Goal: Information Seeking & Learning: Learn about a topic

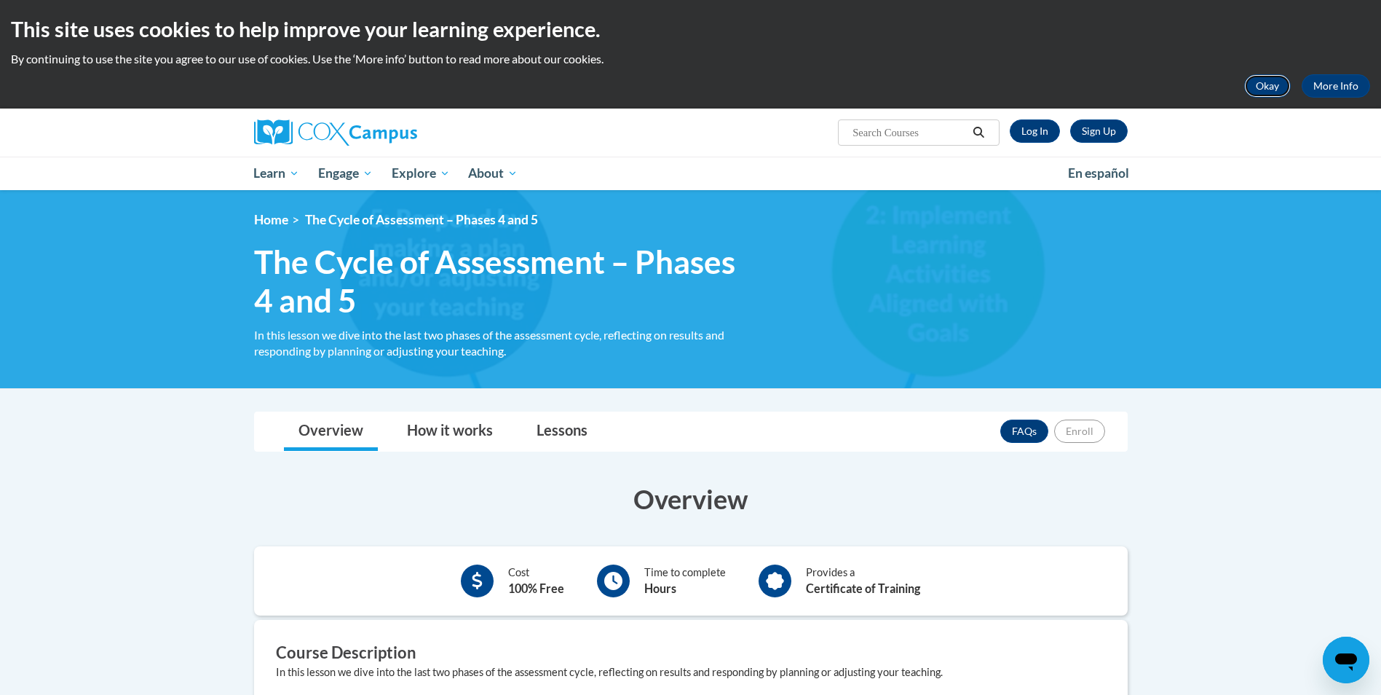
click at [1256, 82] on button "Okay" at bounding box center [1267, 85] width 47 height 23
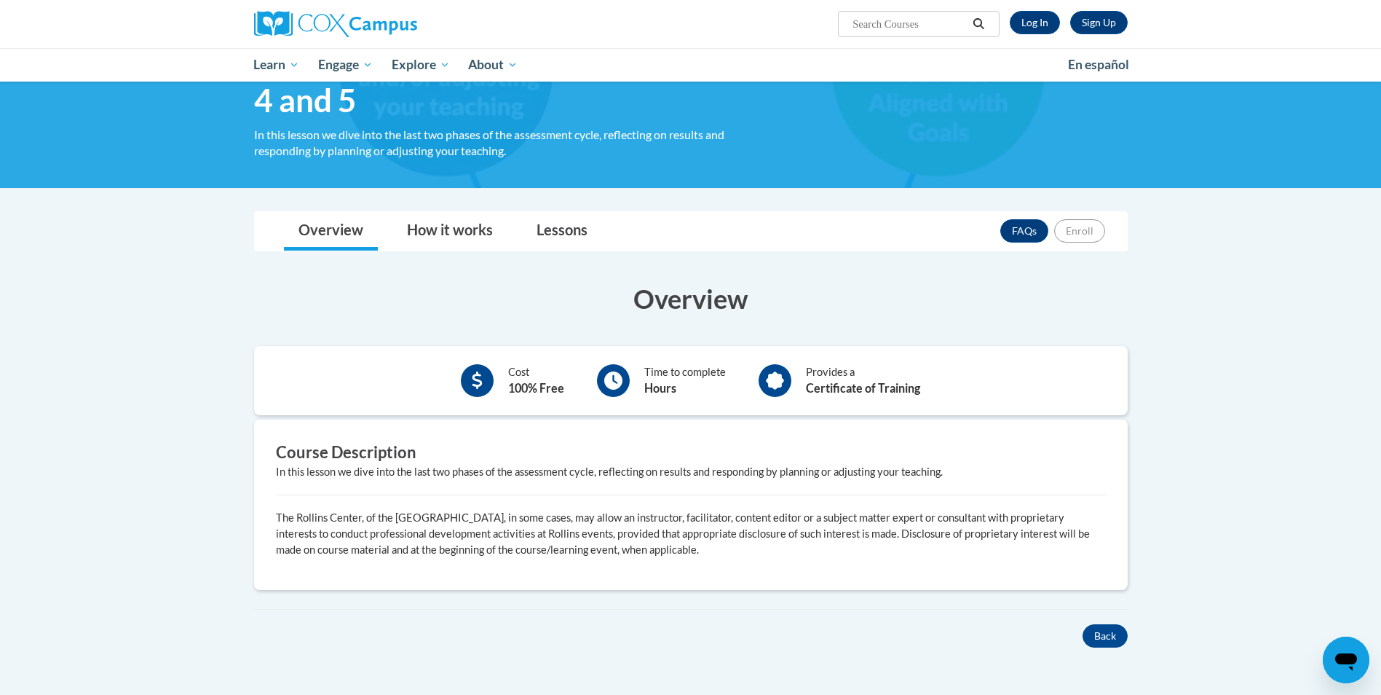
scroll to position [8, 0]
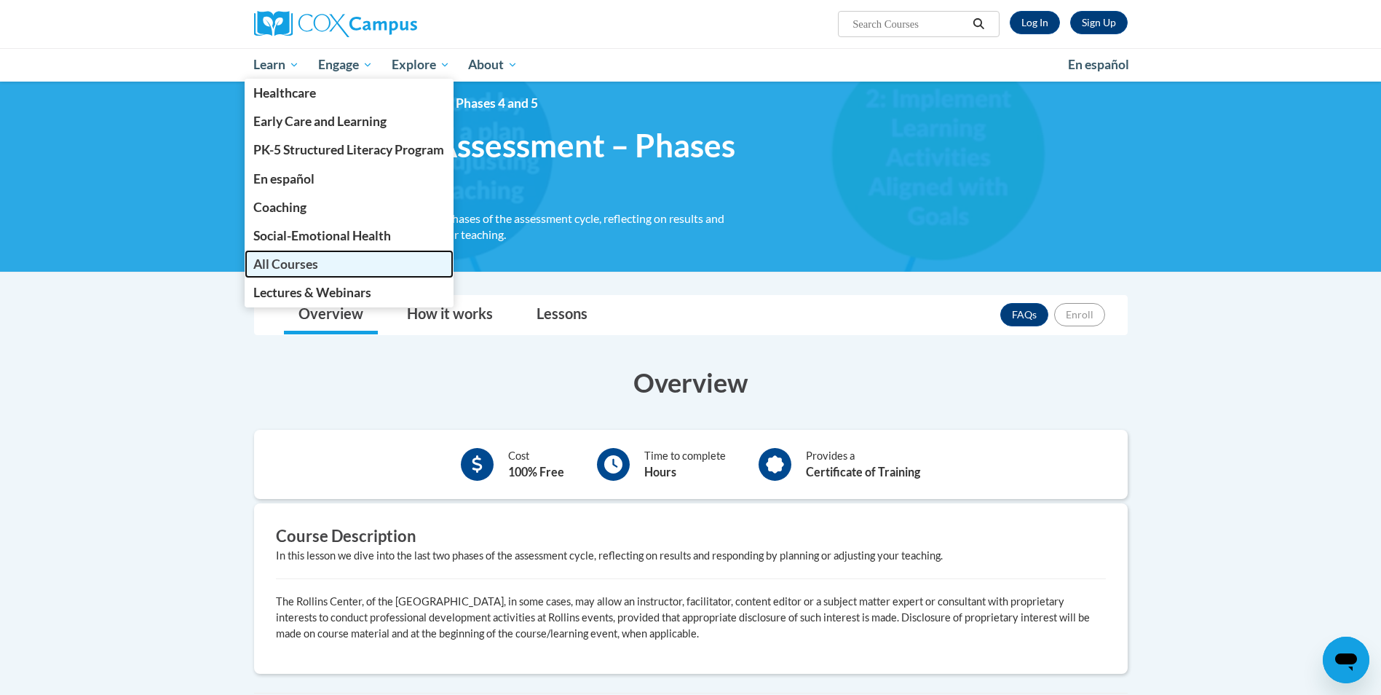
click at [291, 265] on span "All Courses" at bounding box center [285, 263] width 65 height 15
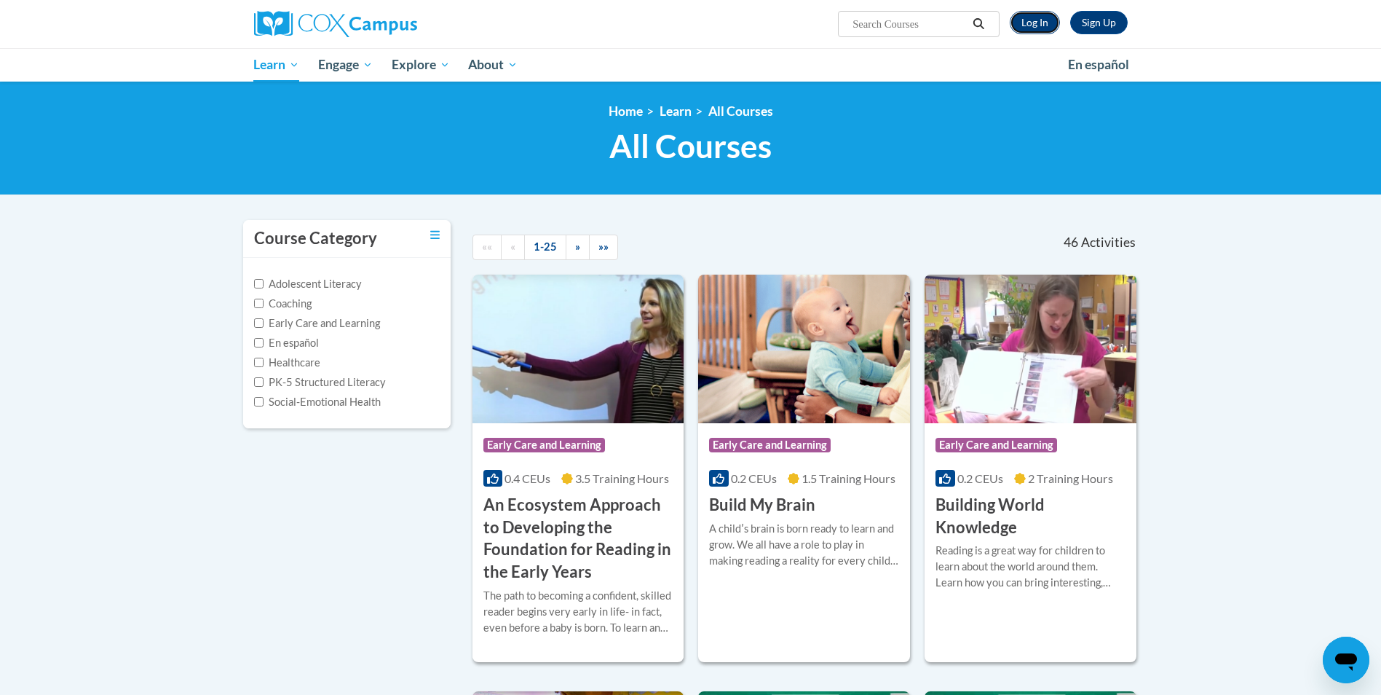
click at [1026, 20] on link "Log In" at bounding box center [1035, 22] width 50 height 23
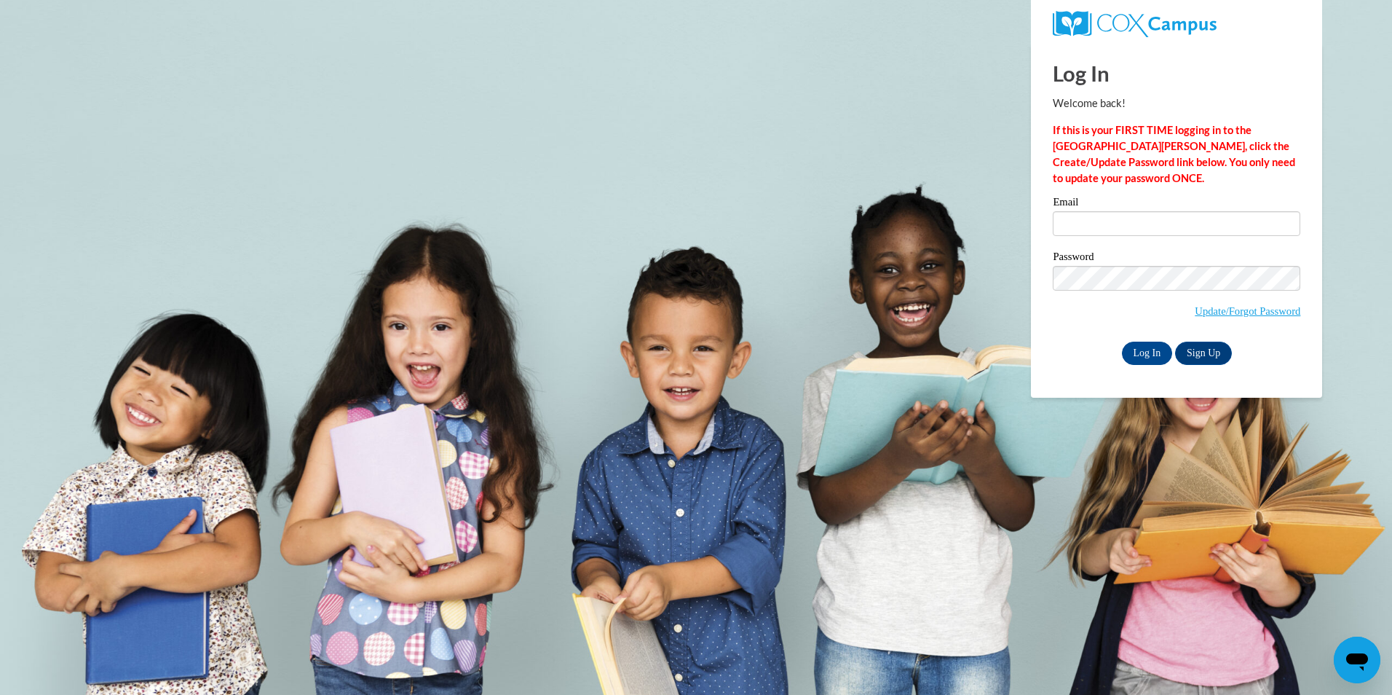
type input "[EMAIL_ADDRESS][DOMAIN_NAME]"
click at [1134, 350] on input "Log In" at bounding box center [1147, 352] width 51 height 23
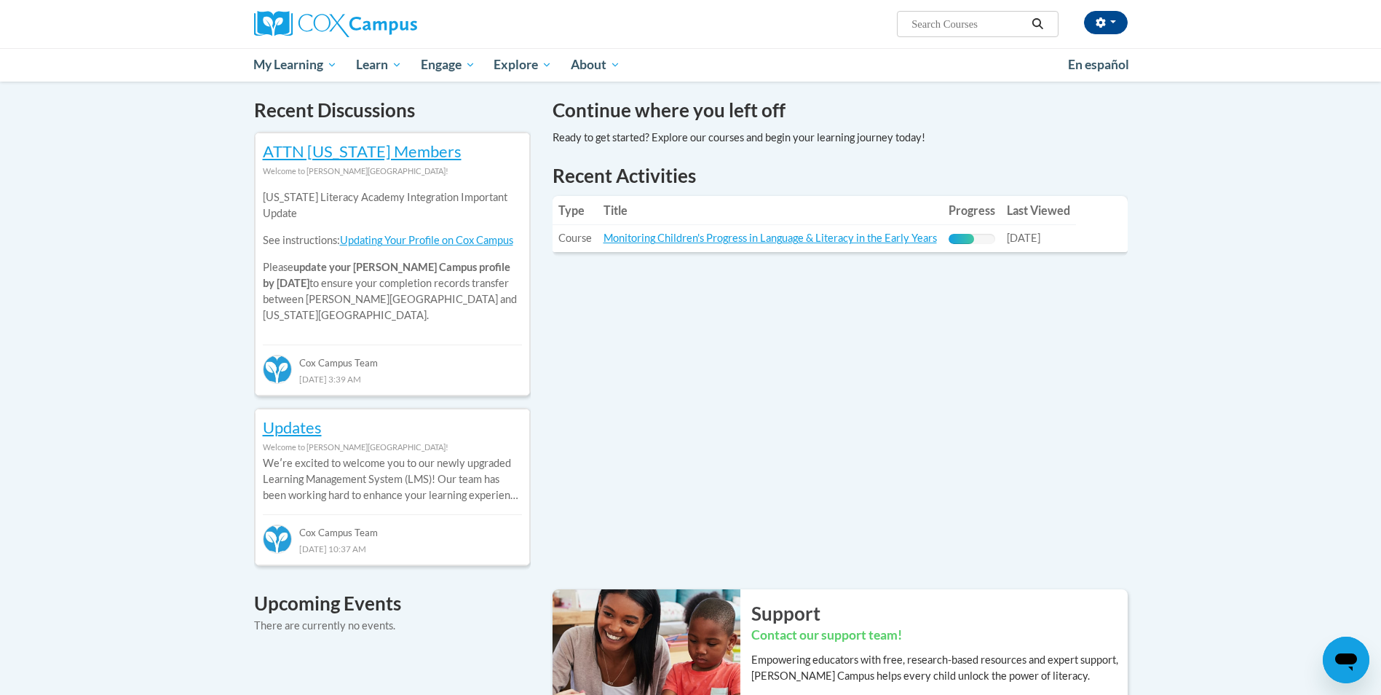
scroll to position [146, 0]
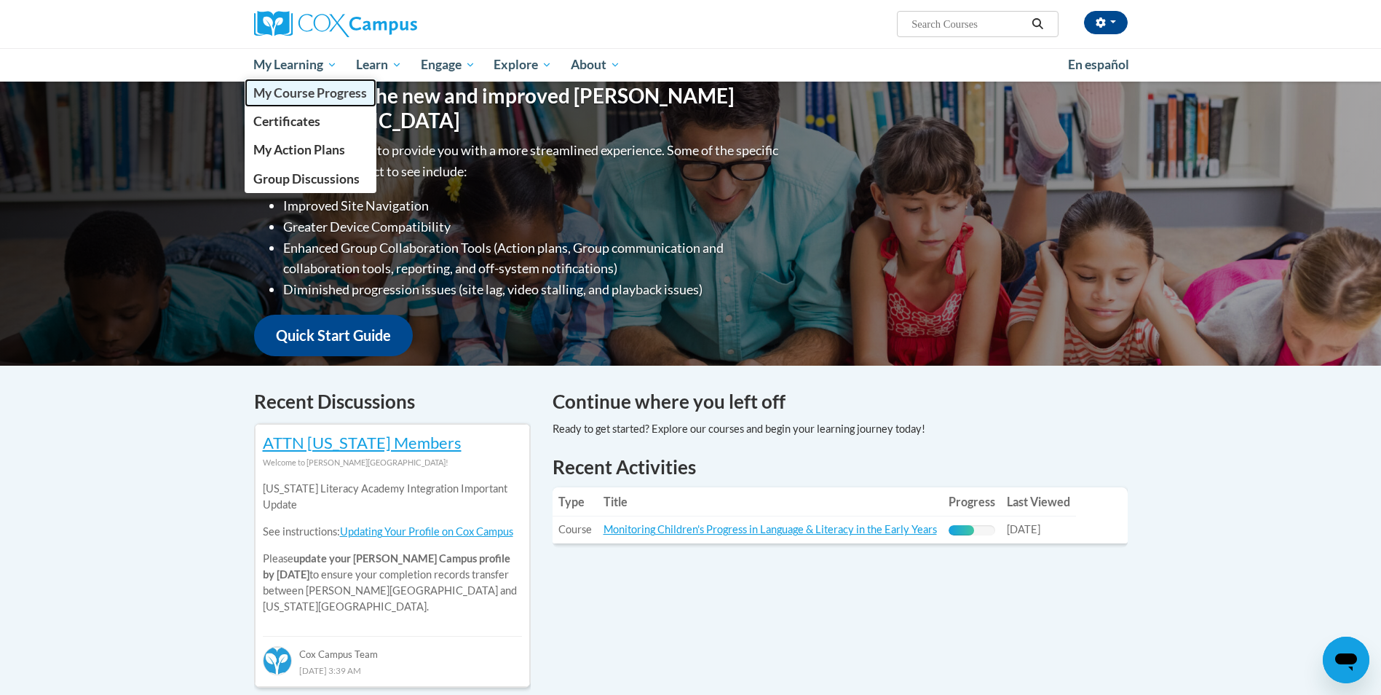
click at [314, 90] on span "My Course Progress" at bounding box center [310, 92] width 114 height 15
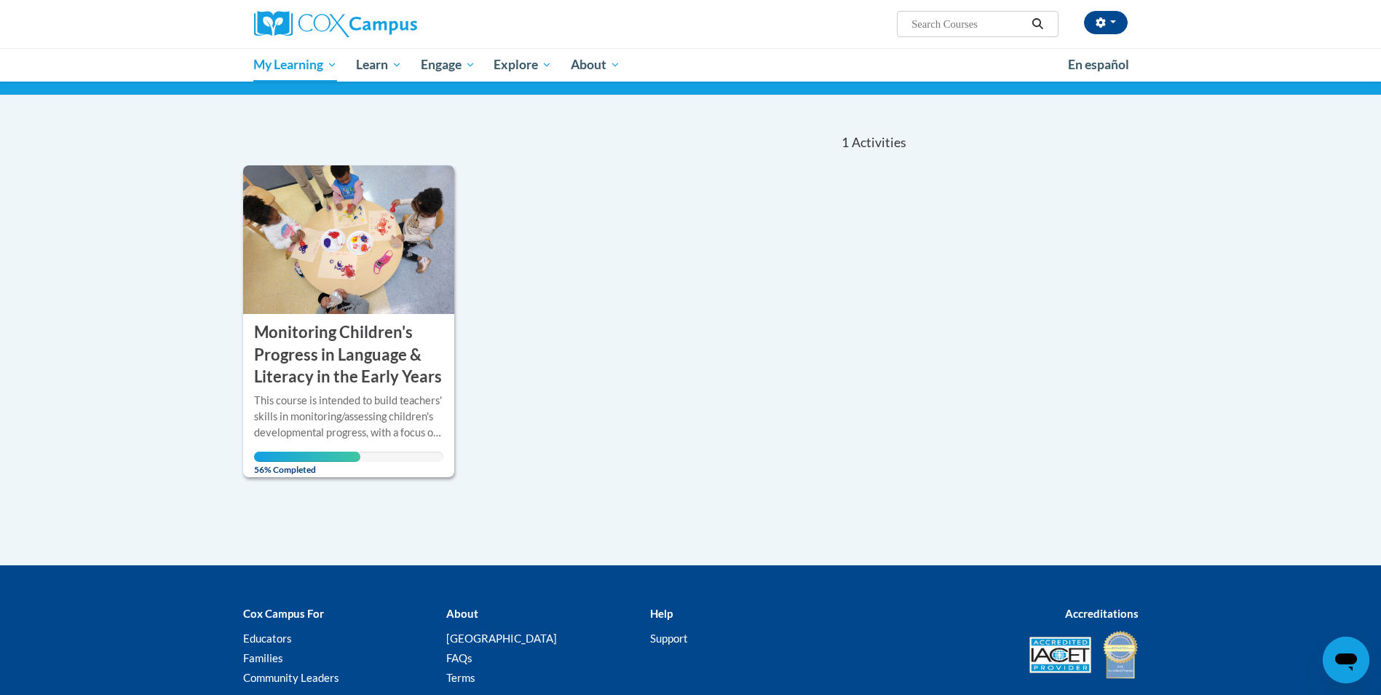
scroll to position [210, 0]
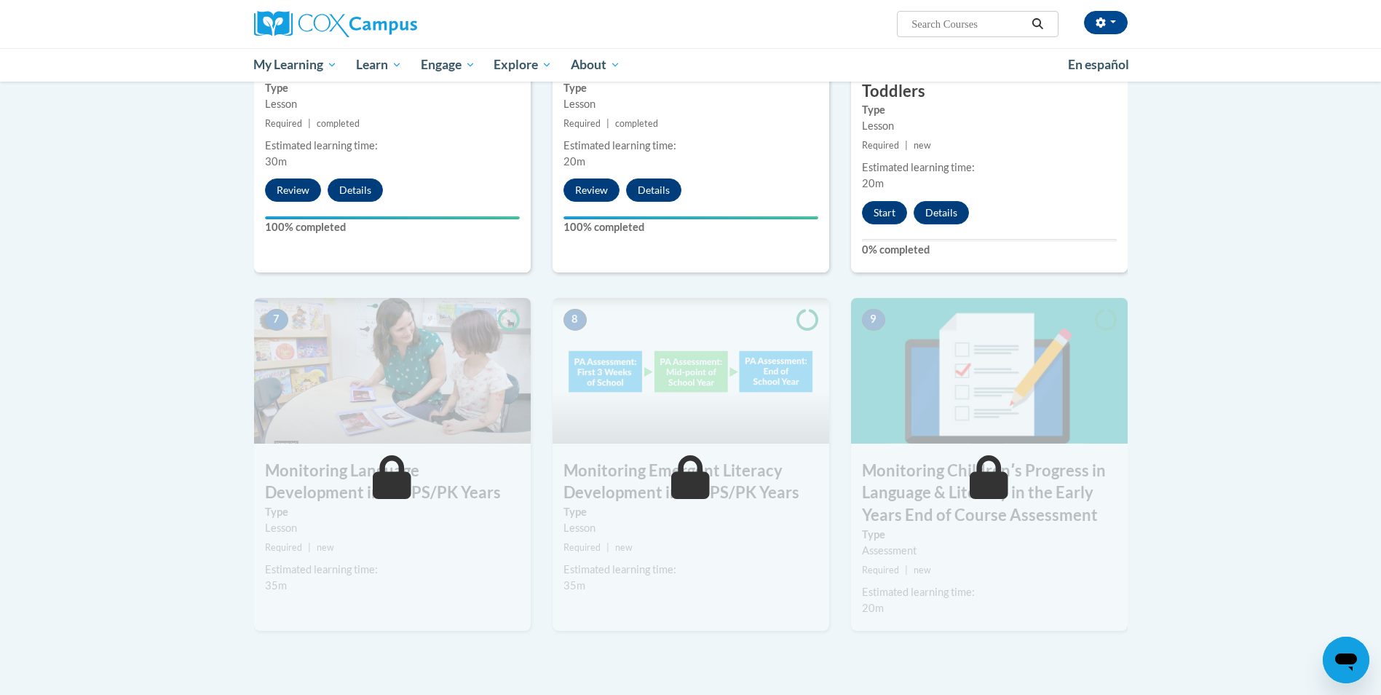
scroll to position [801, 0]
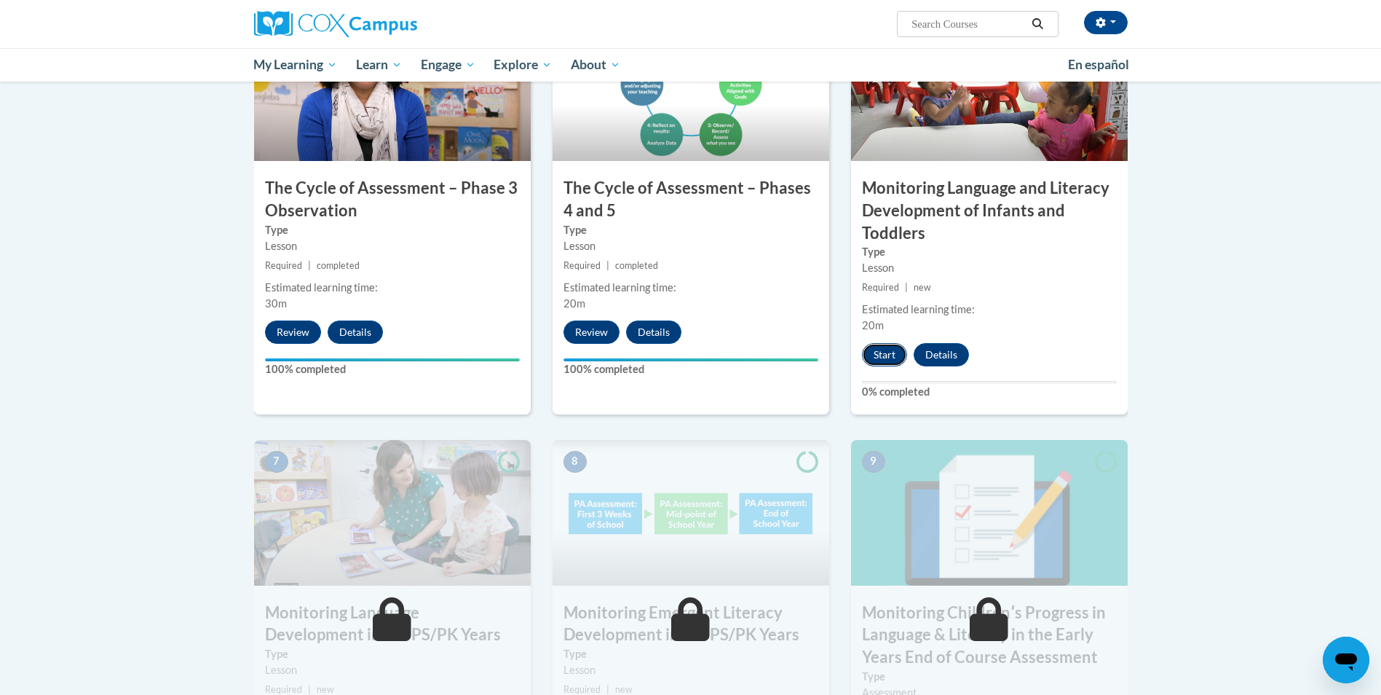
click at [879, 352] on button "Start" at bounding box center [884, 354] width 45 height 23
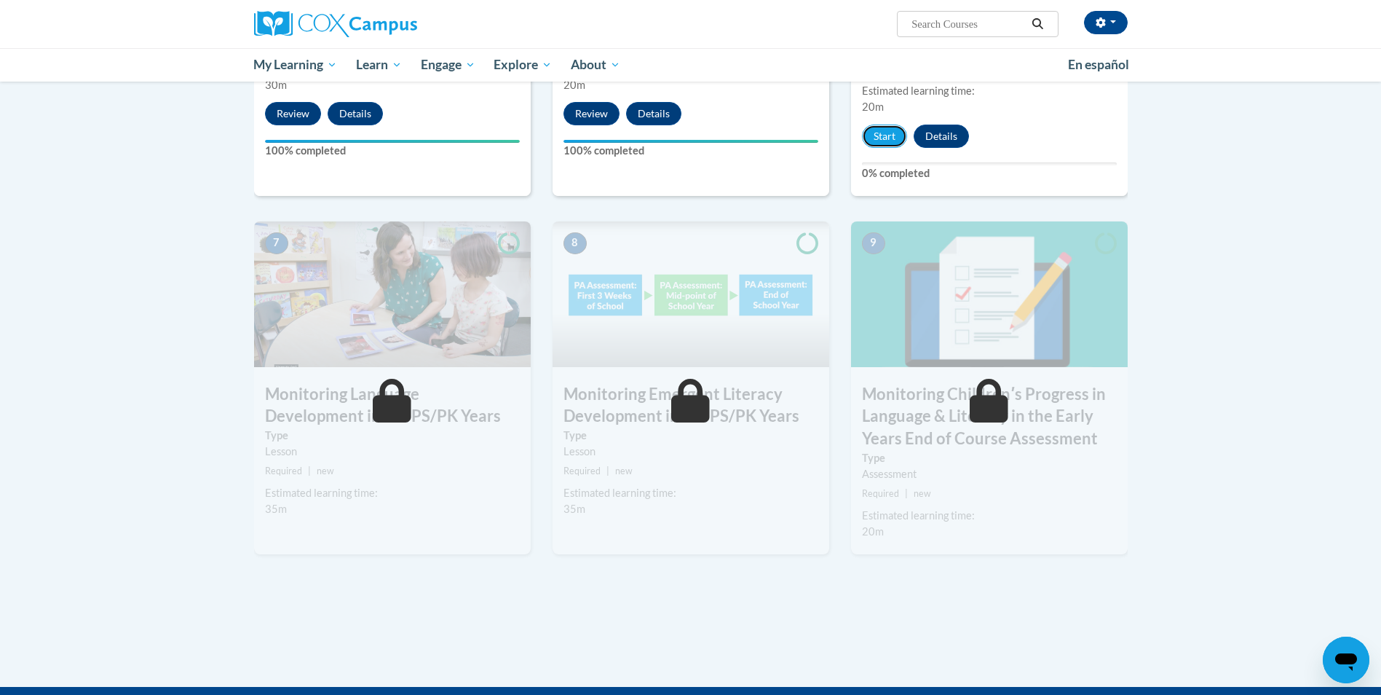
scroll to position [1067, 0]
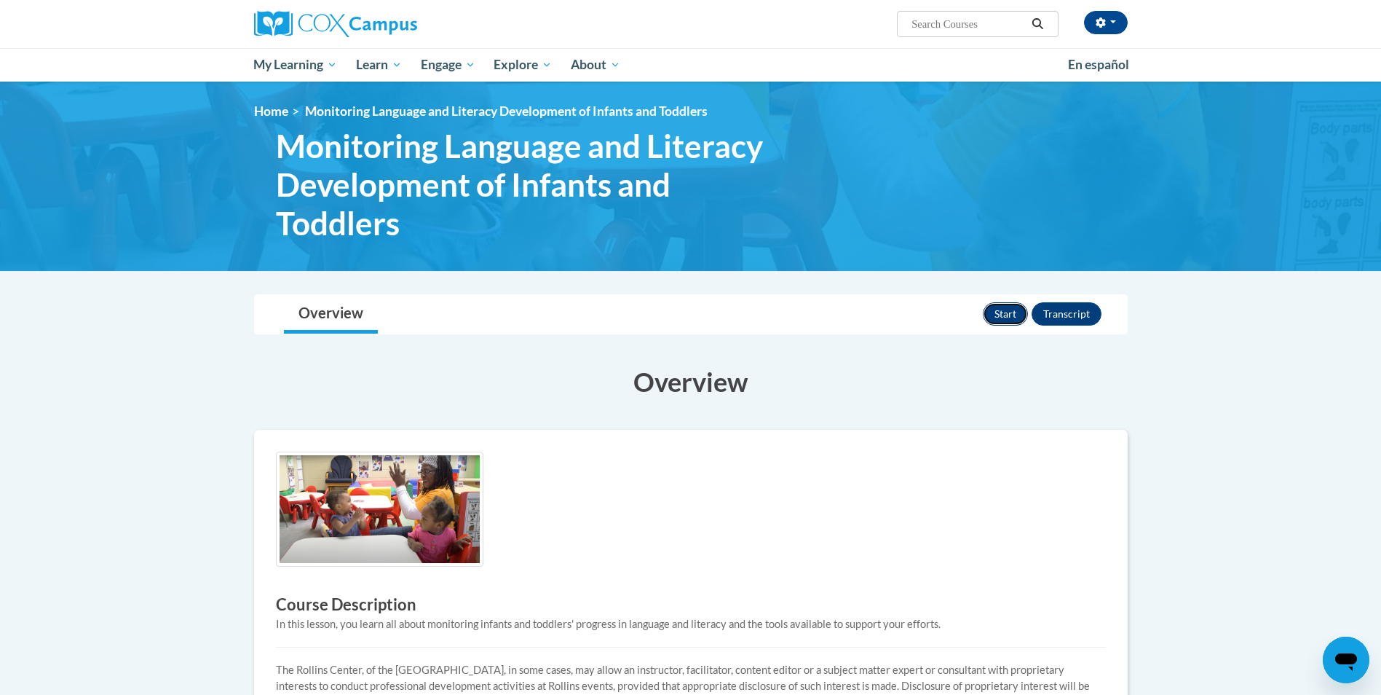
click at [1003, 315] on button "Start" at bounding box center [1005, 313] width 45 height 23
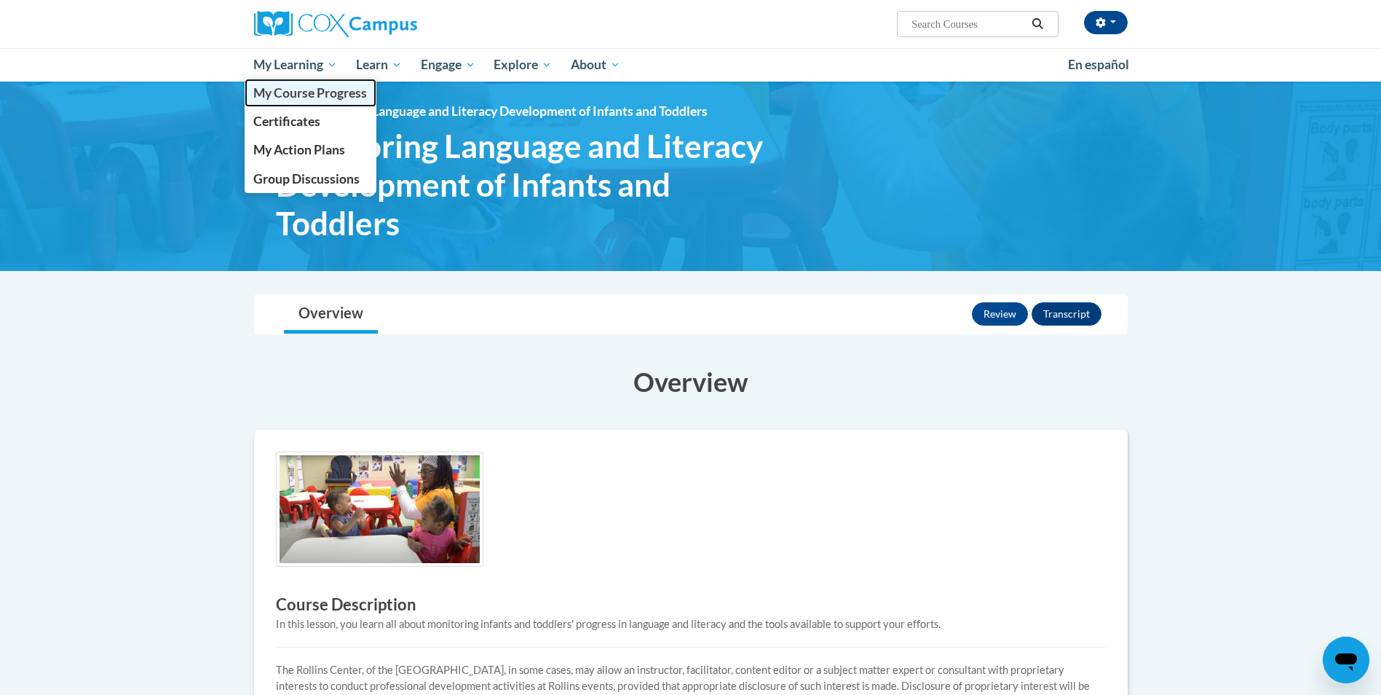
click at [304, 98] on span "My Course Progress" at bounding box center [310, 92] width 114 height 15
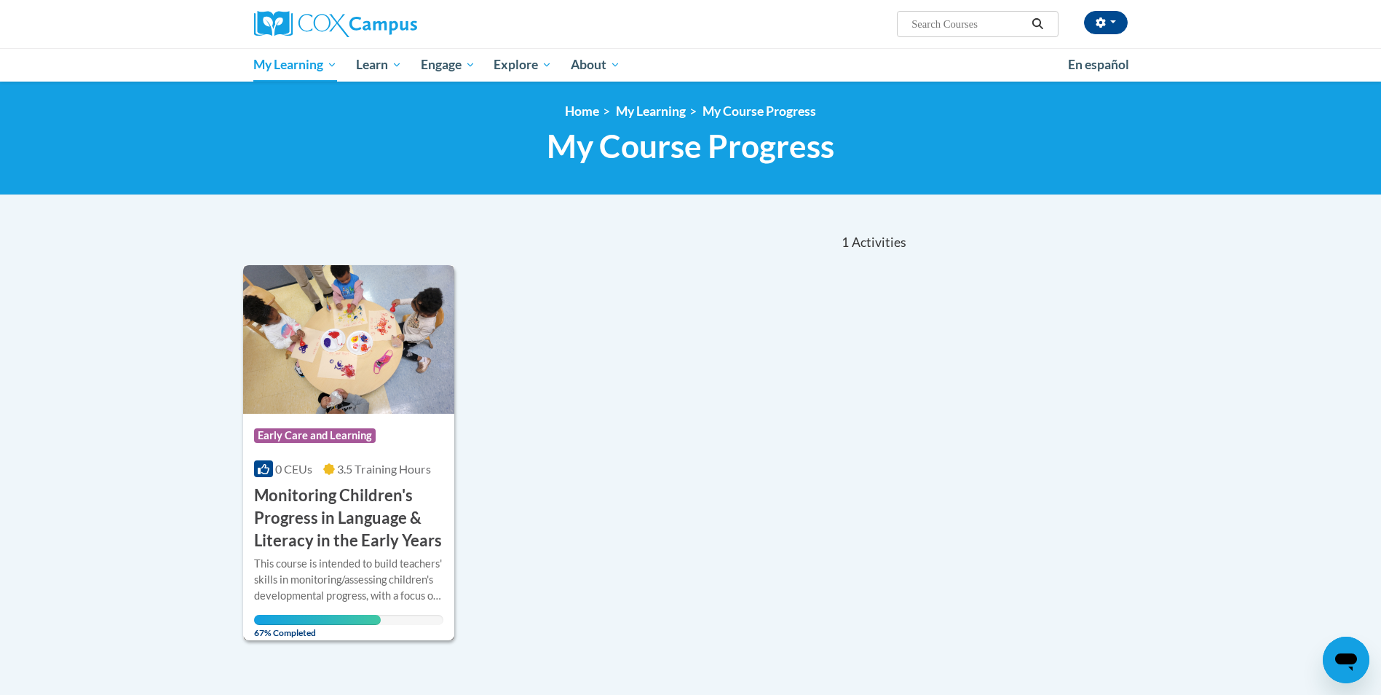
click at [336, 543] on h3 "Monitoring Children's Progress in Language & Literacy in the Early Years" at bounding box center [349, 517] width 190 height 67
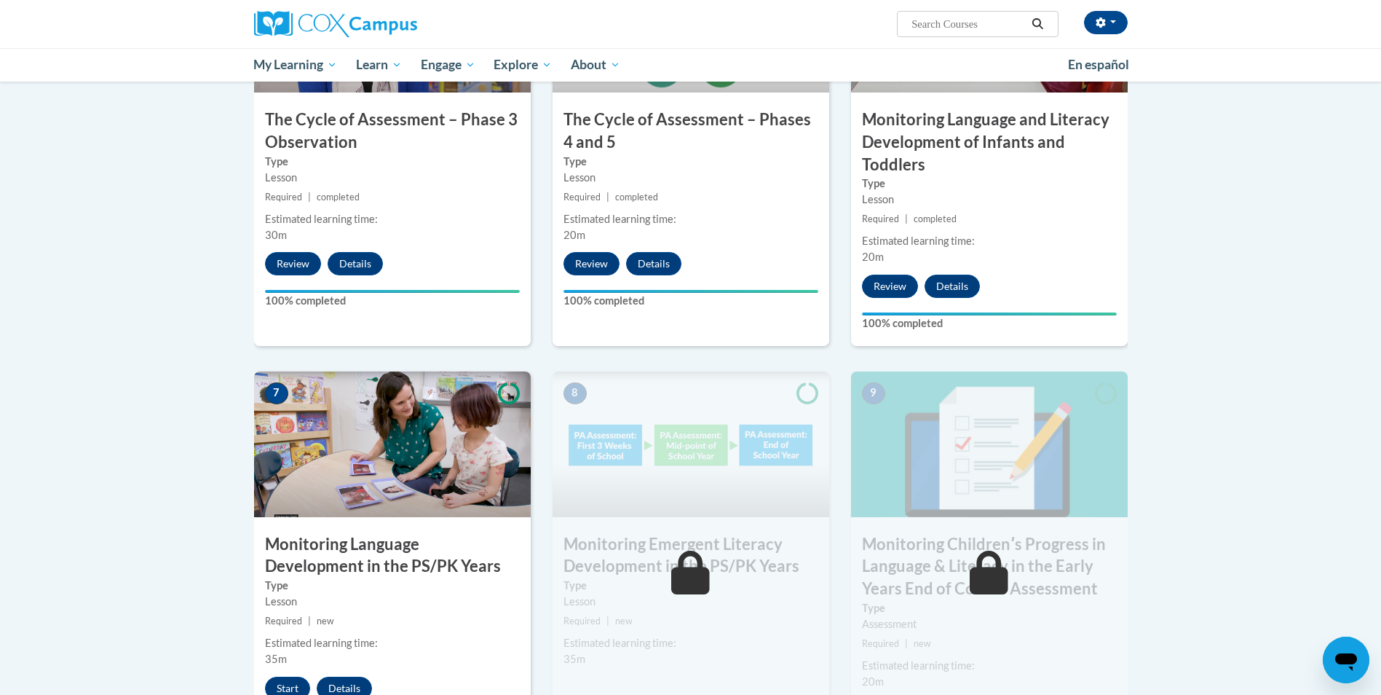
scroll to position [1019, 0]
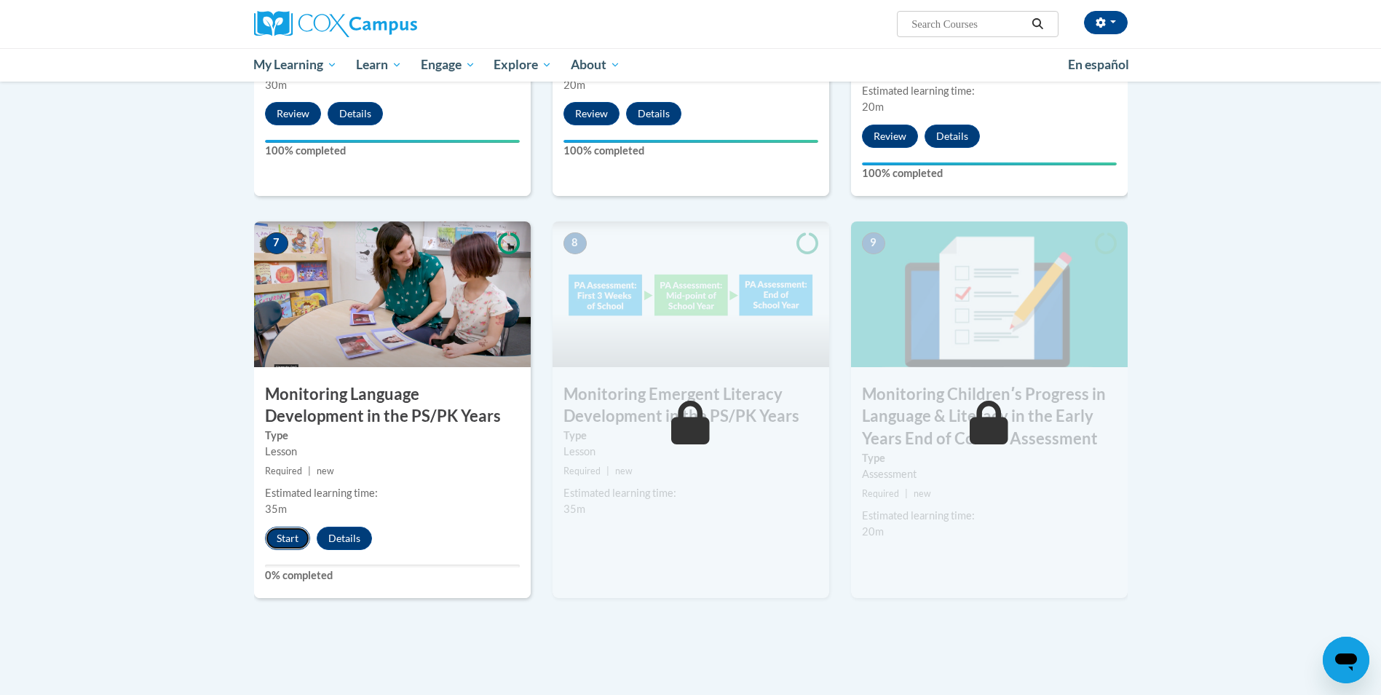
click at [296, 537] on button "Start" at bounding box center [287, 537] width 45 height 23
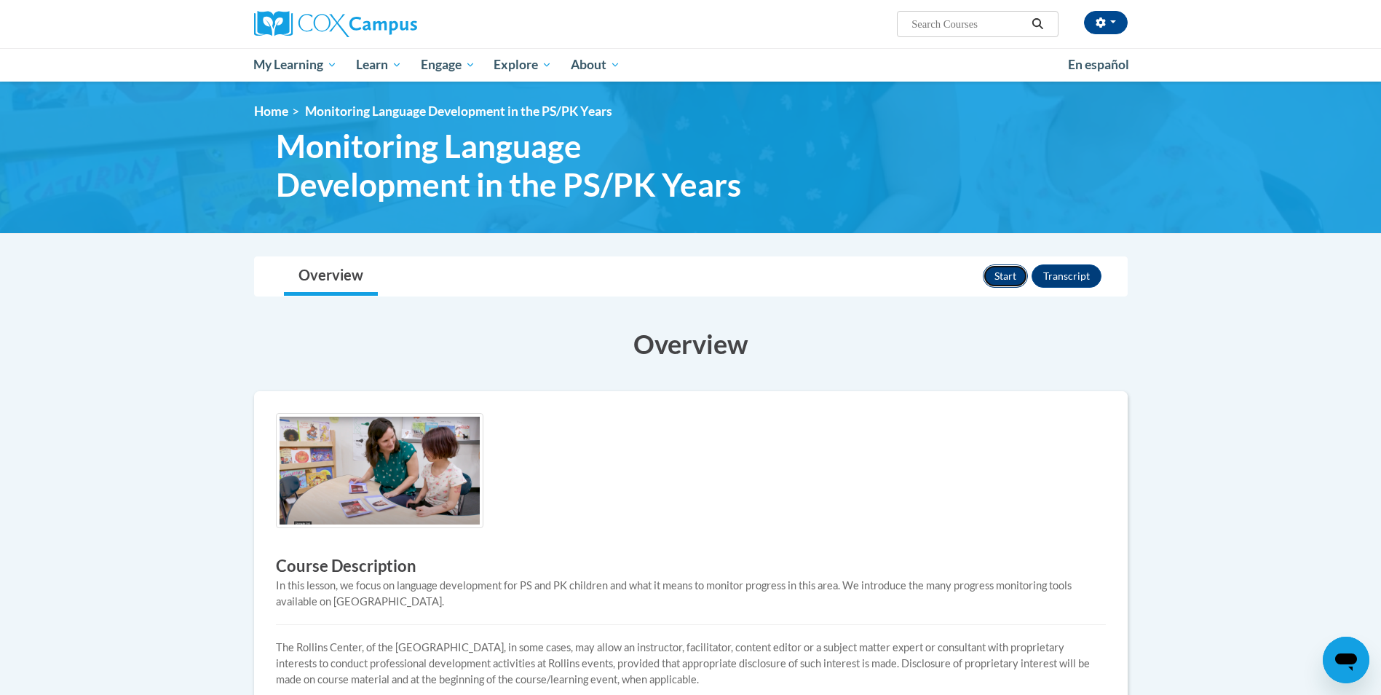
click at [992, 277] on button "Start" at bounding box center [1005, 275] width 45 height 23
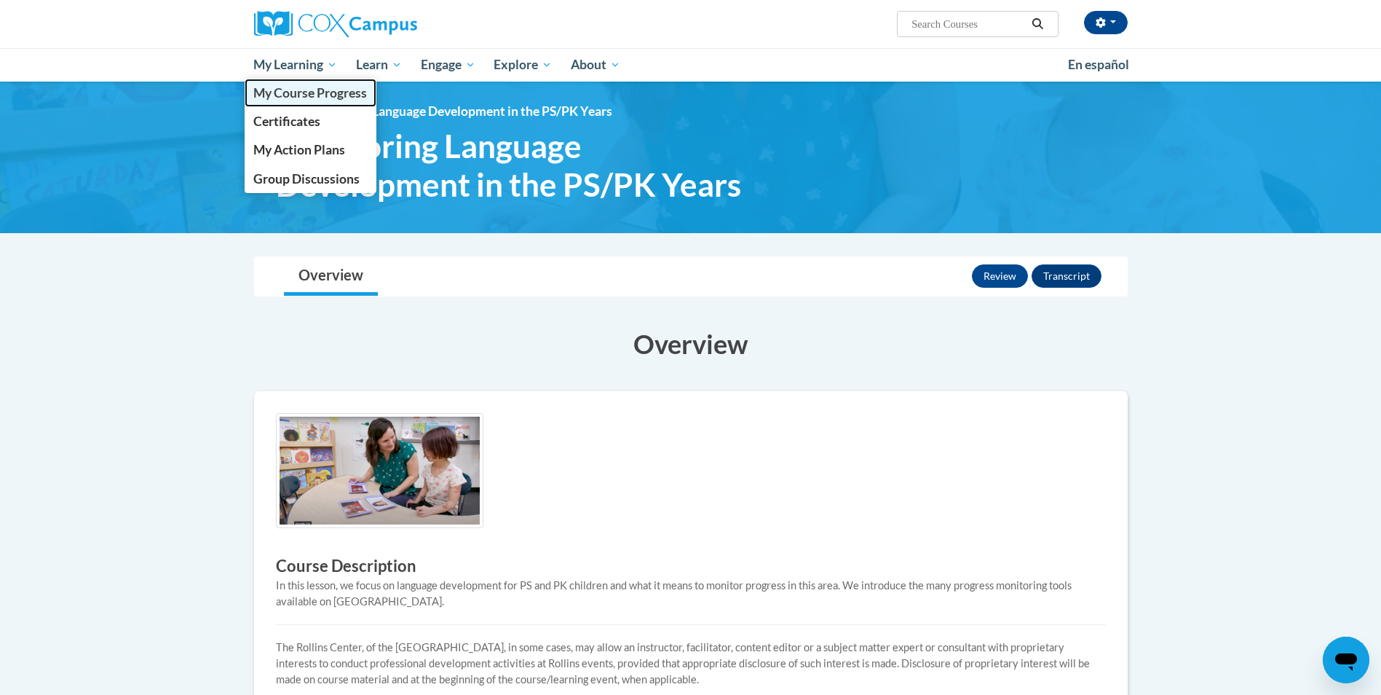
click at [304, 88] on span "My Course Progress" at bounding box center [310, 92] width 114 height 15
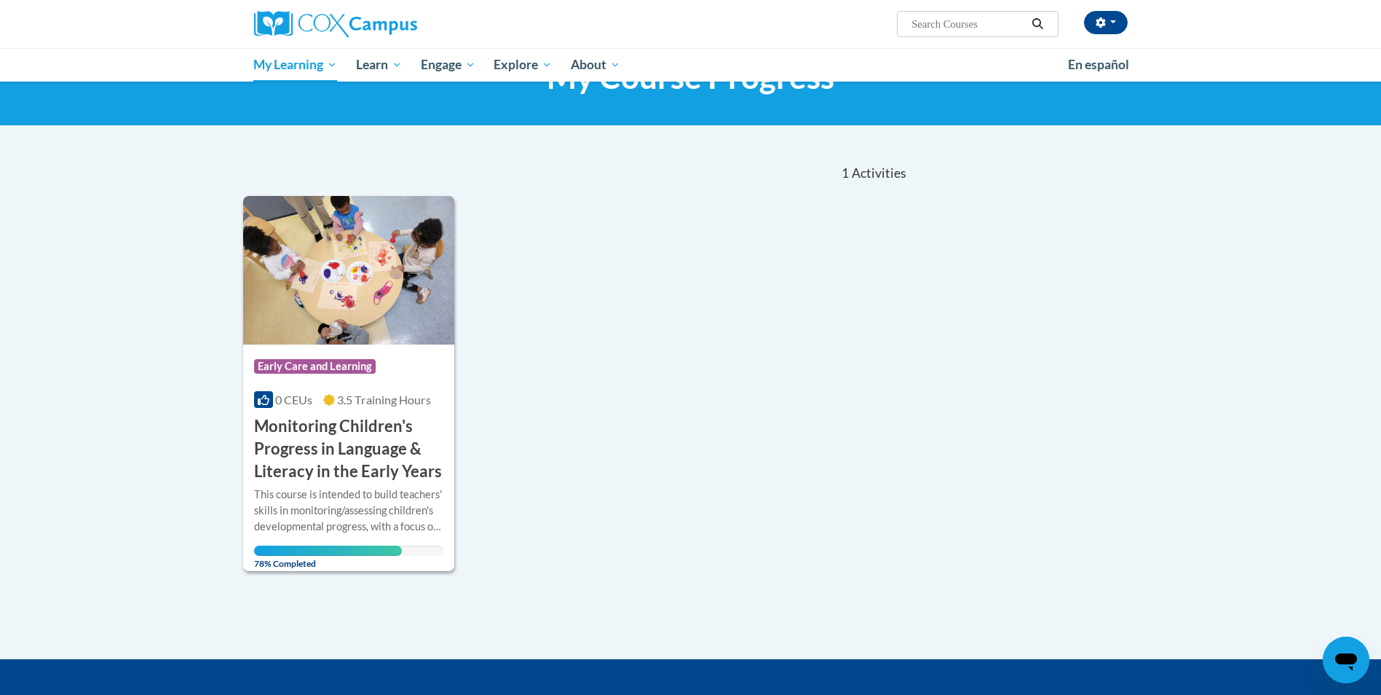
scroll to position [146, 0]
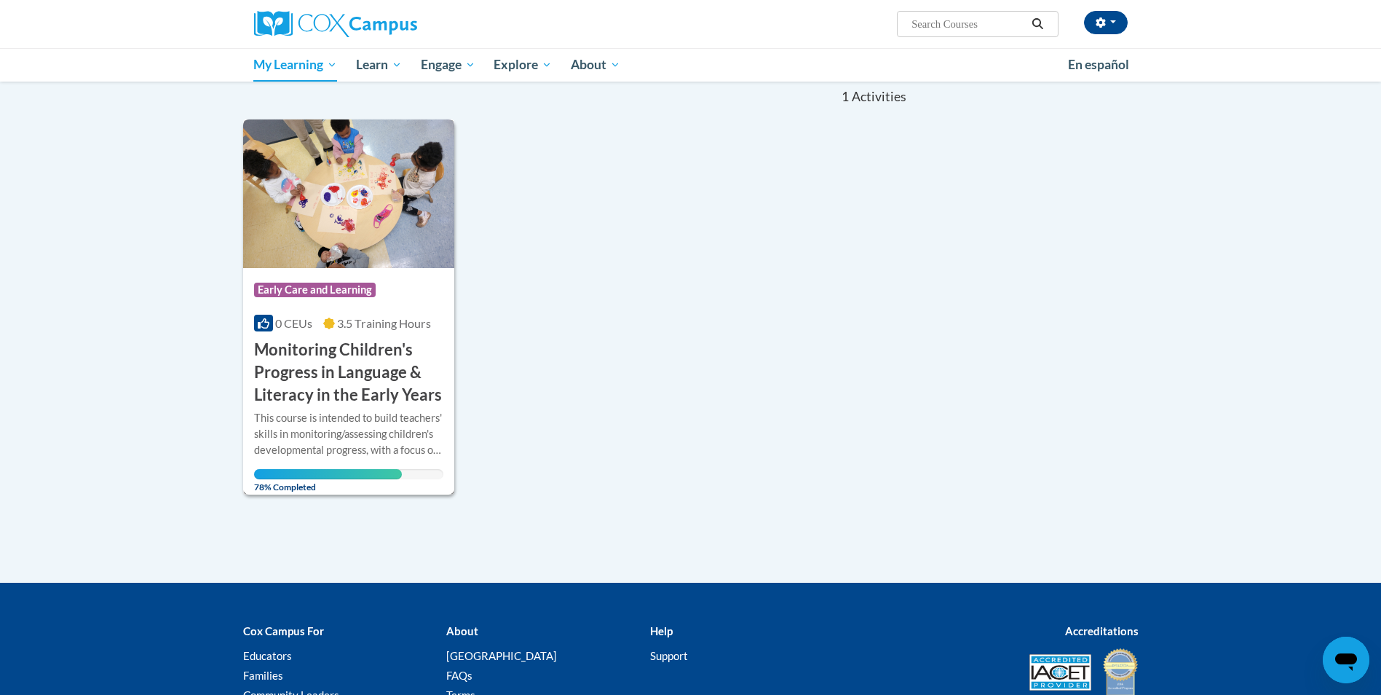
click at [374, 384] on h3 "Monitoring Children's Progress in Language & Literacy in the Early Years" at bounding box center [349, 372] width 190 height 67
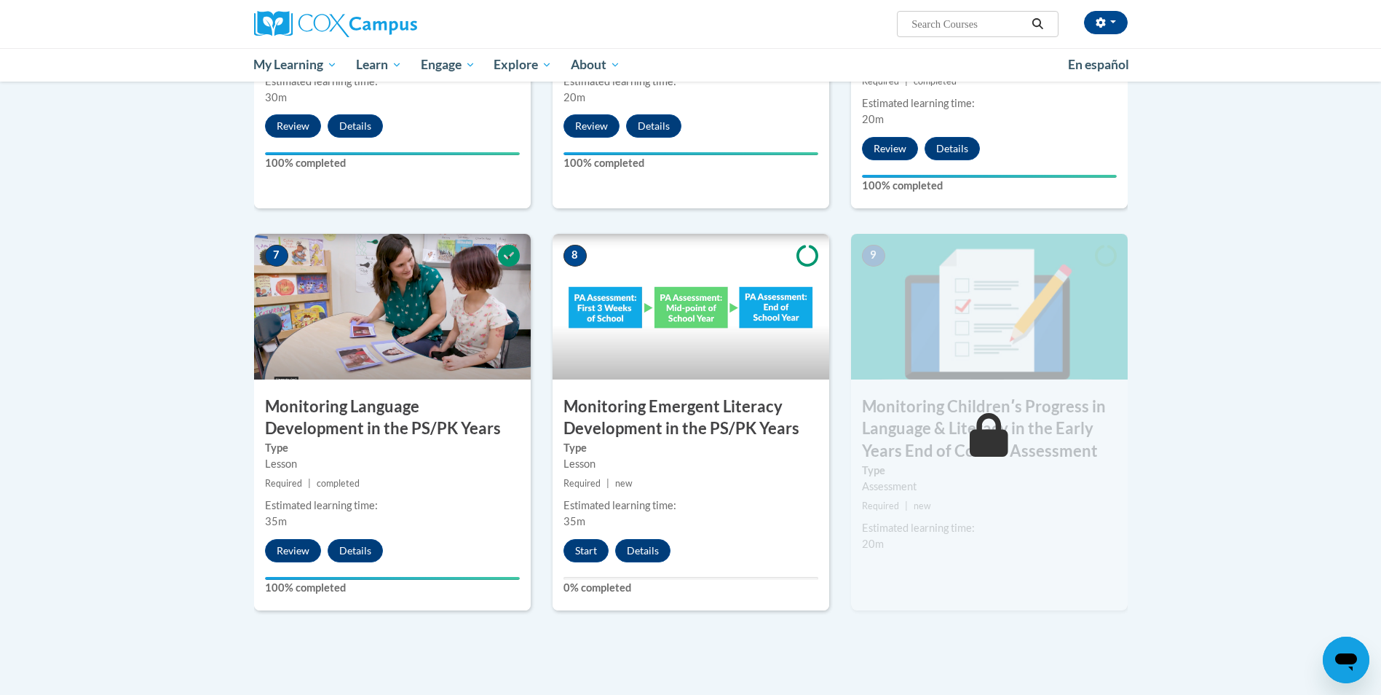
scroll to position [1165, 0]
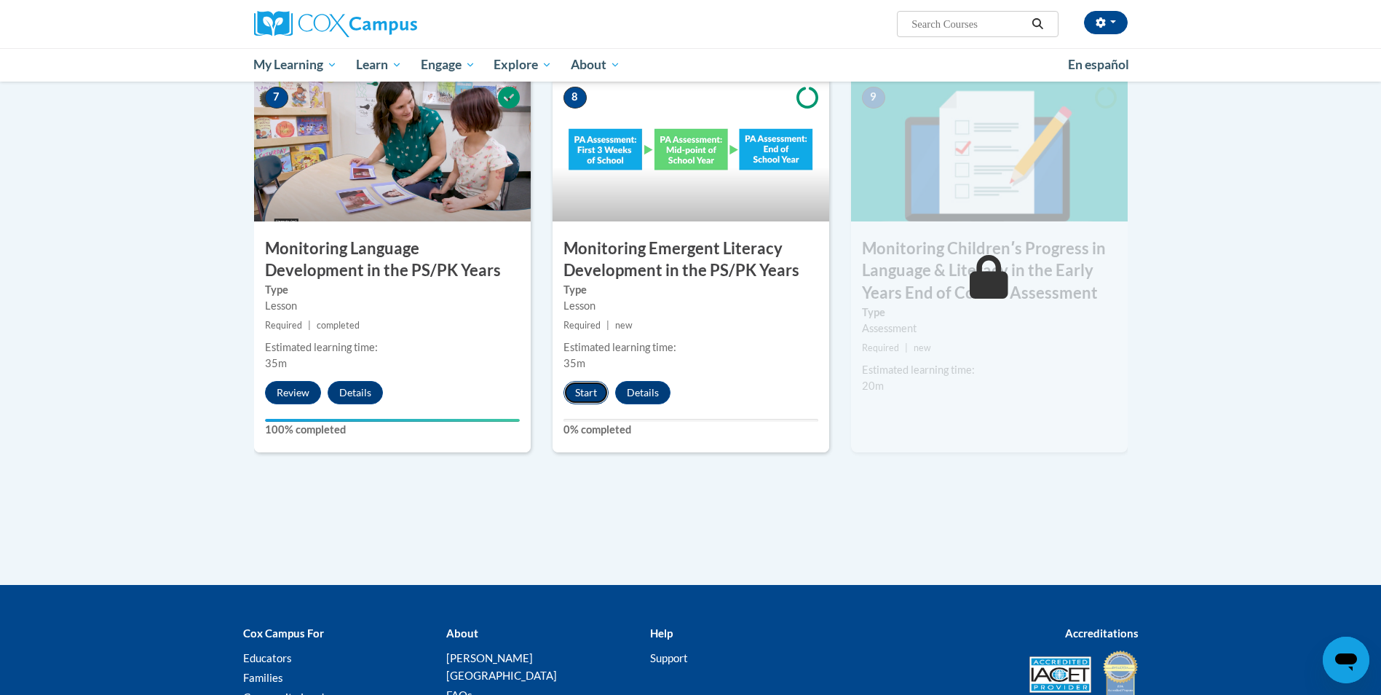
click at [573, 395] on button "Start" at bounding box center [586, 392] width 45 height 23
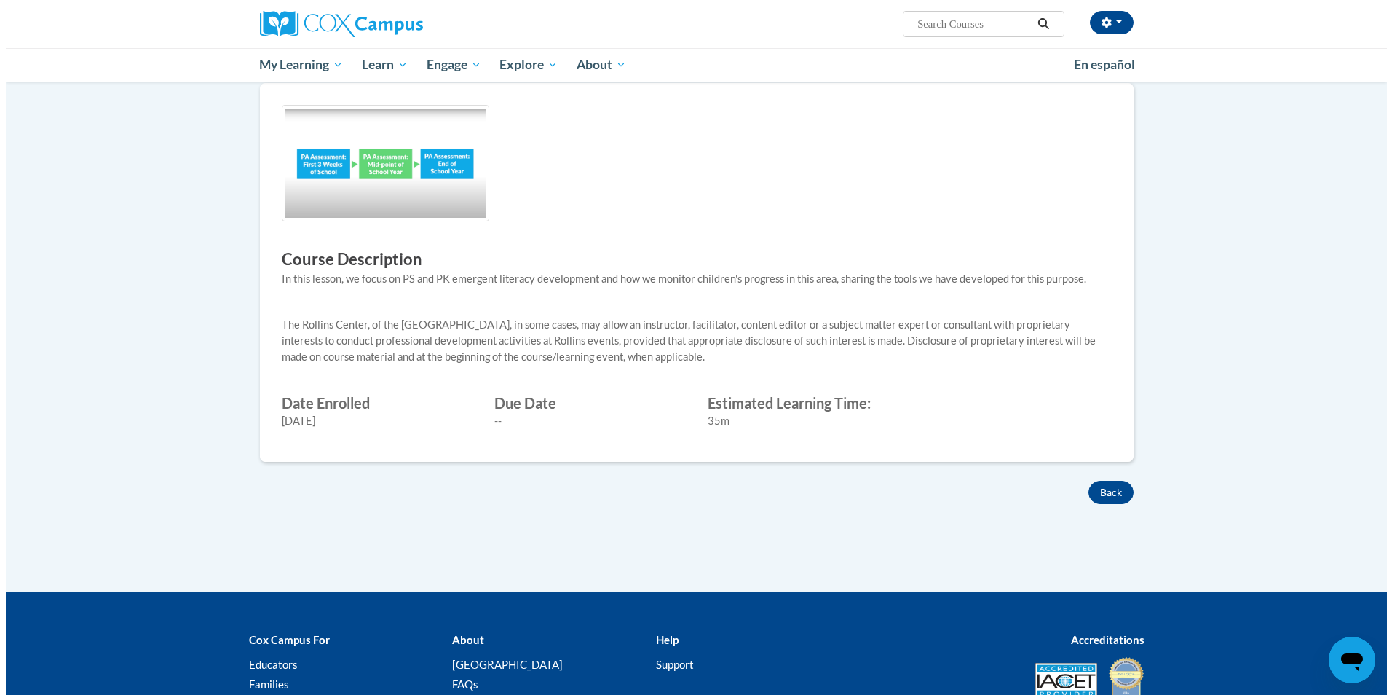
scroll to position [153, 0]
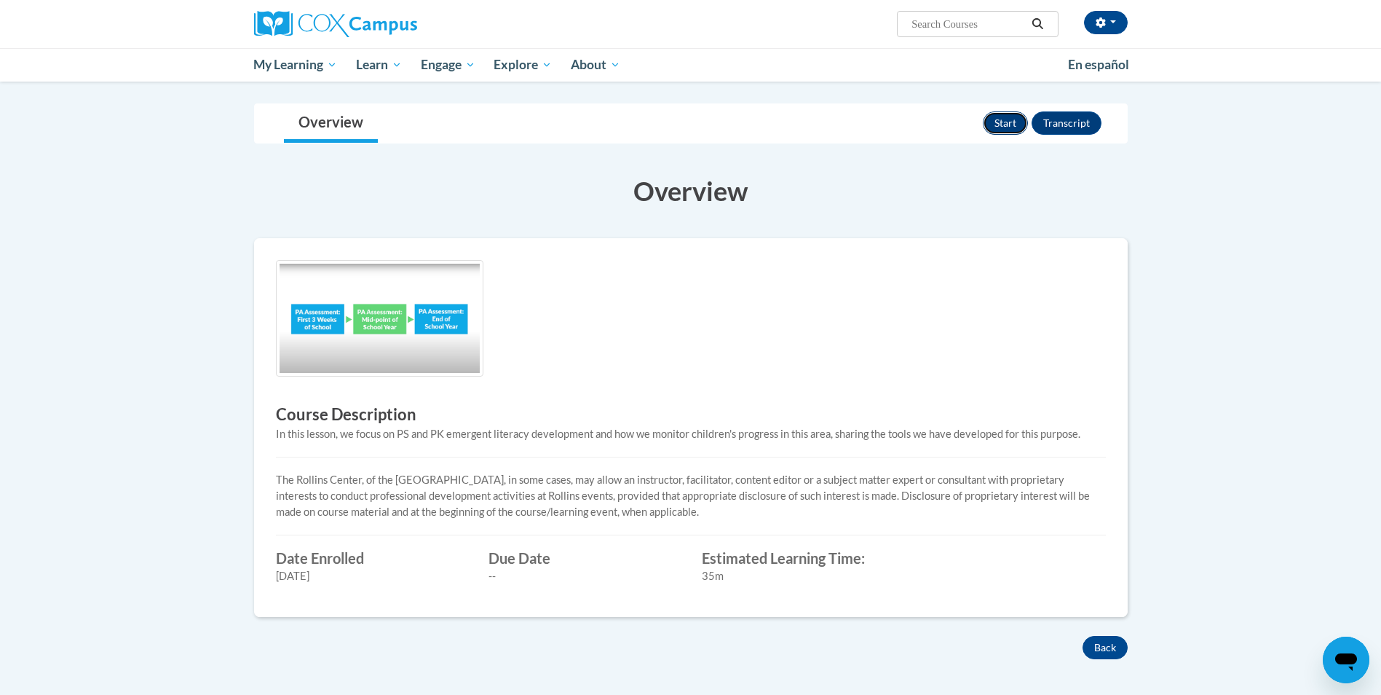
click at [1008, 122] on button "Start" at bounding box center [1005, 122] width 45 height 23
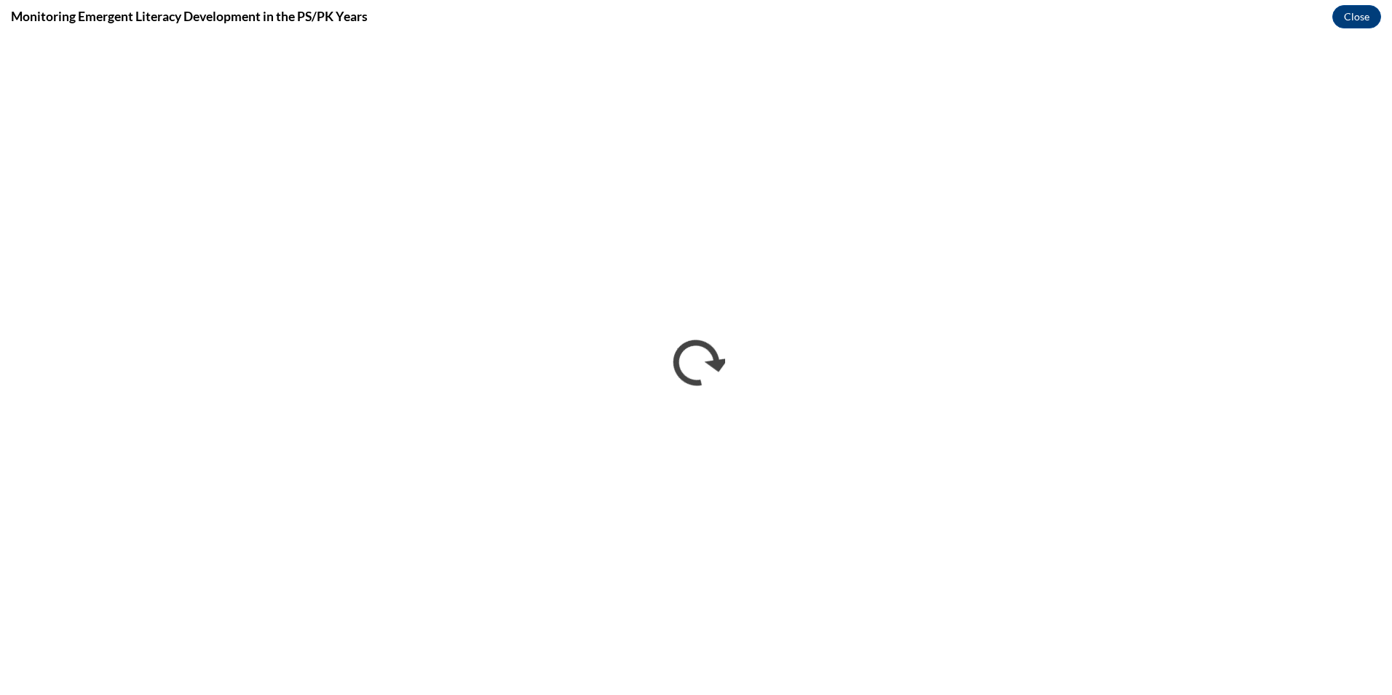
scroll to position [0, 0]
